Goal: Task Accomplishment & Management: Manage account settings

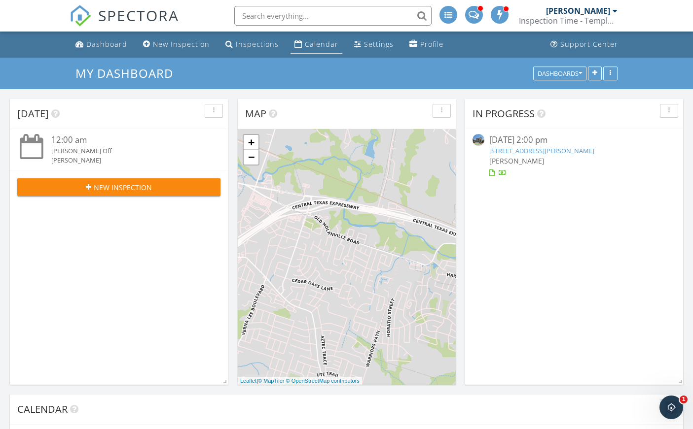
click at [308, 44] on div "Calendar" at bounding box center [322, 43] width 34 height 9
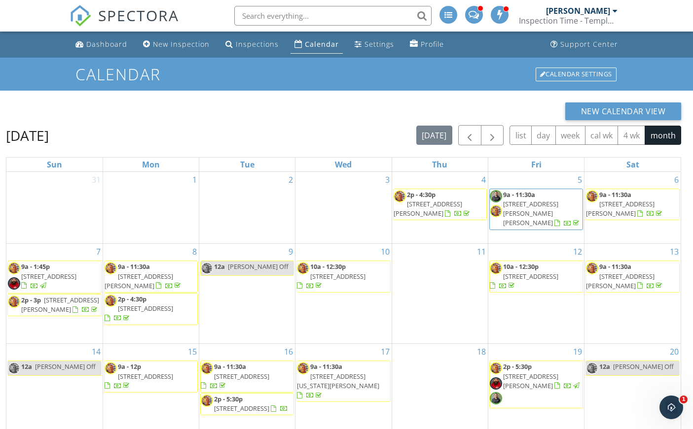
click at [534, 362] on link "2p - 5:30p [STREET_ADDRESS][PERSON_NAME]" at bounding box center [542, 376] width 78 height 28
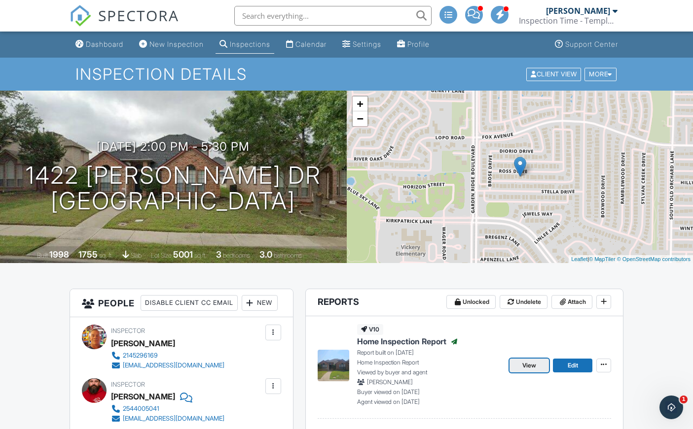
click at [529, 365] on span "View" at bounding box center [529, 366] width 14 height 10
